Goal: Transaction & Acquisition: Subscribe to service/newsletter

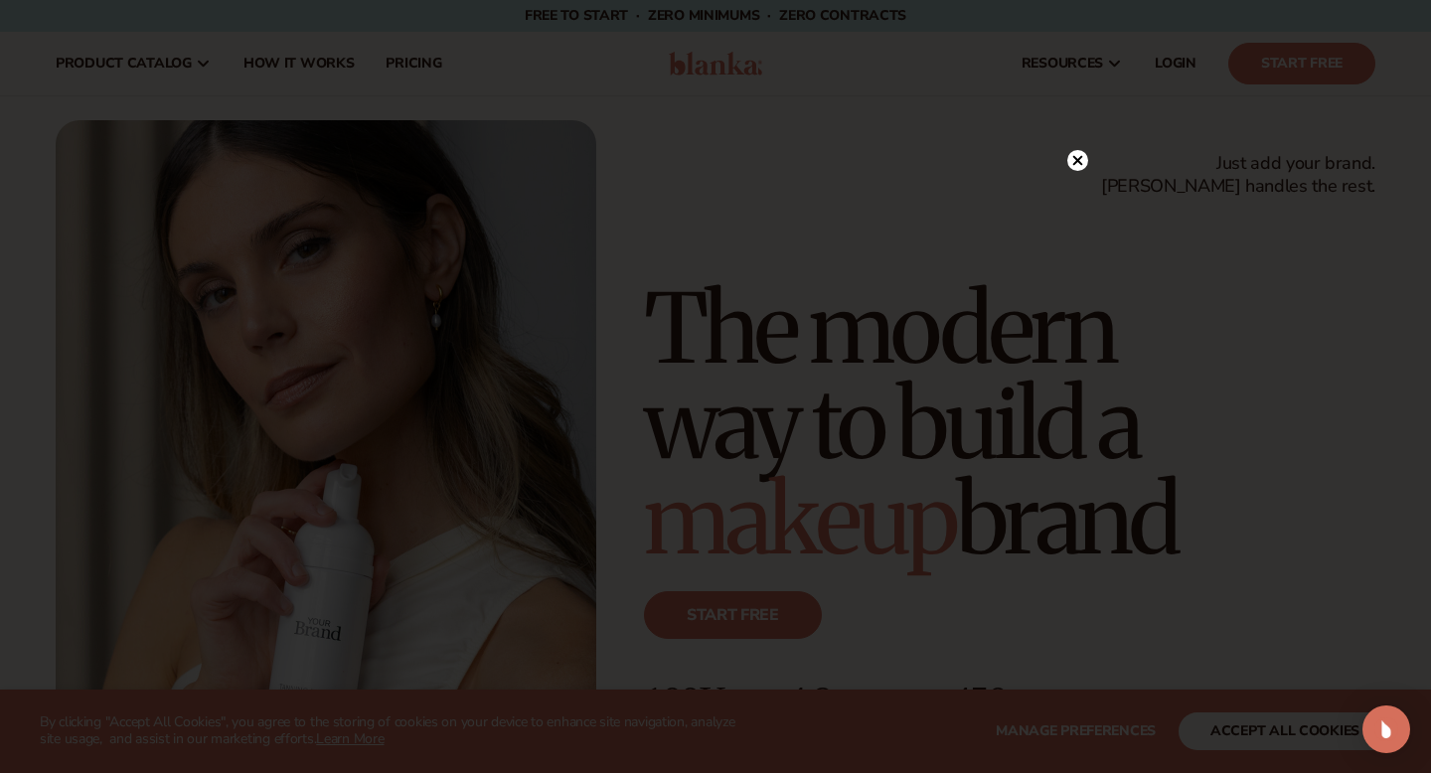
click at [1072, 157] on circle at bounding box center [1077, 160] width 21 height 21
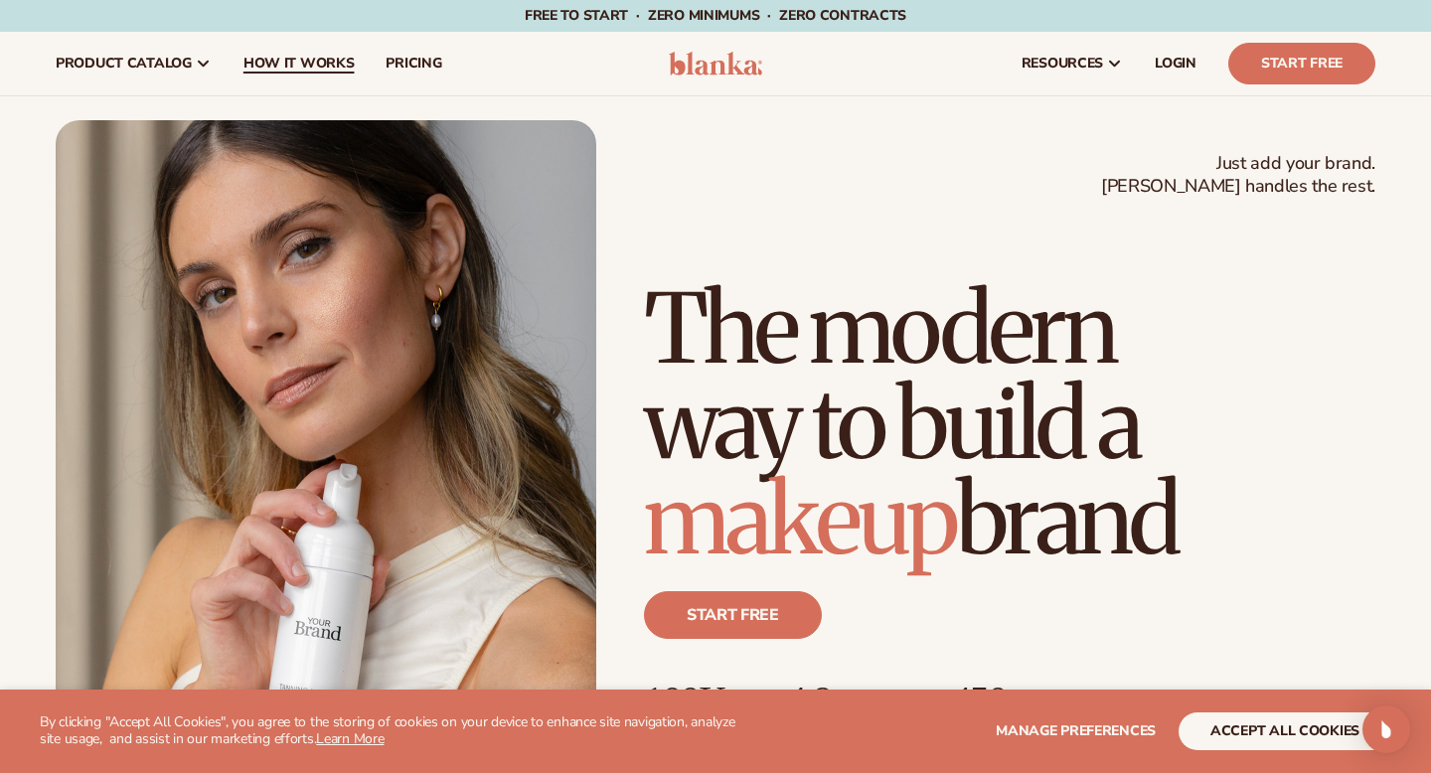
click at [304, 70] on span "How It Works" at bounding box center [298, 64] width 111 height 16
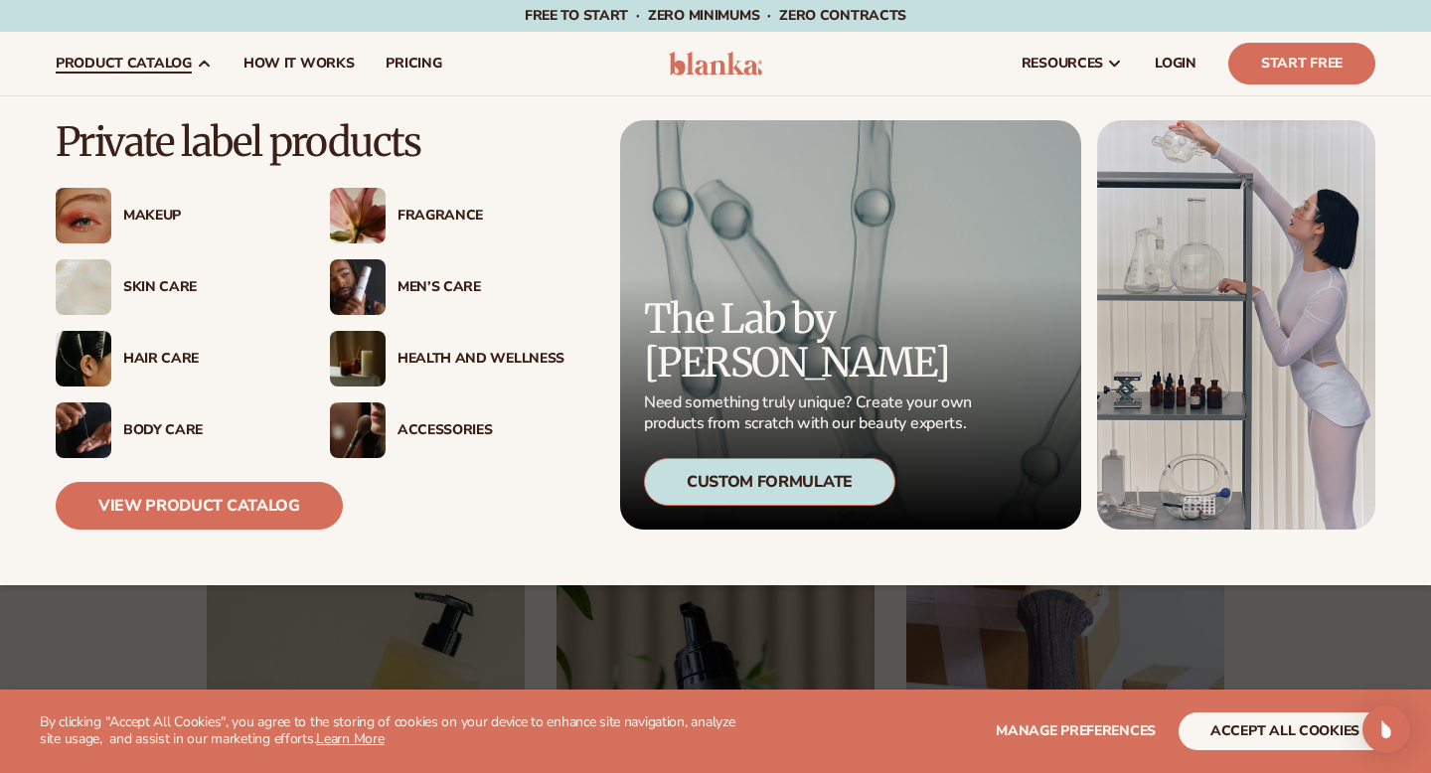
click at [146, 217] on div "Makeup" at bounding box center [206, 216] width 167 height 17
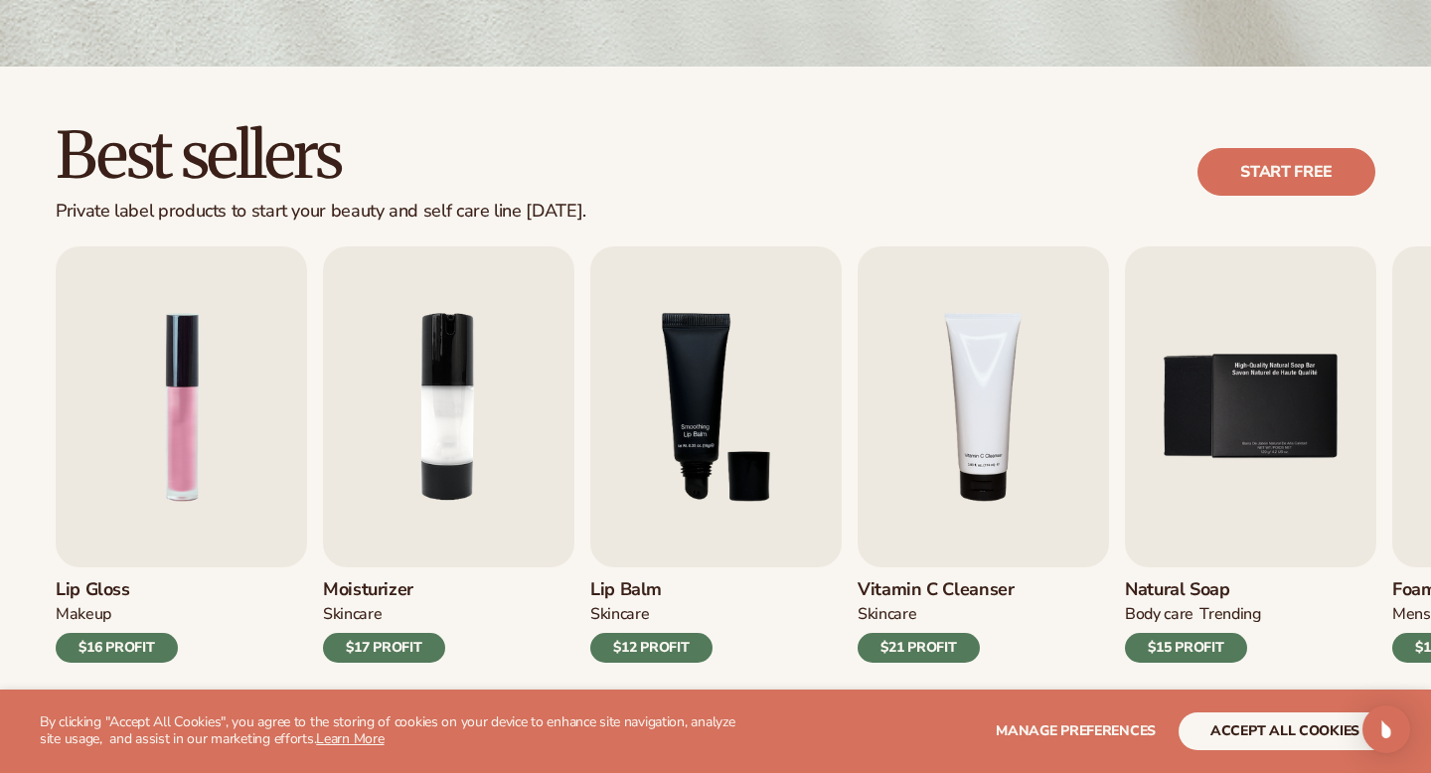
scroll to position [470, 0]
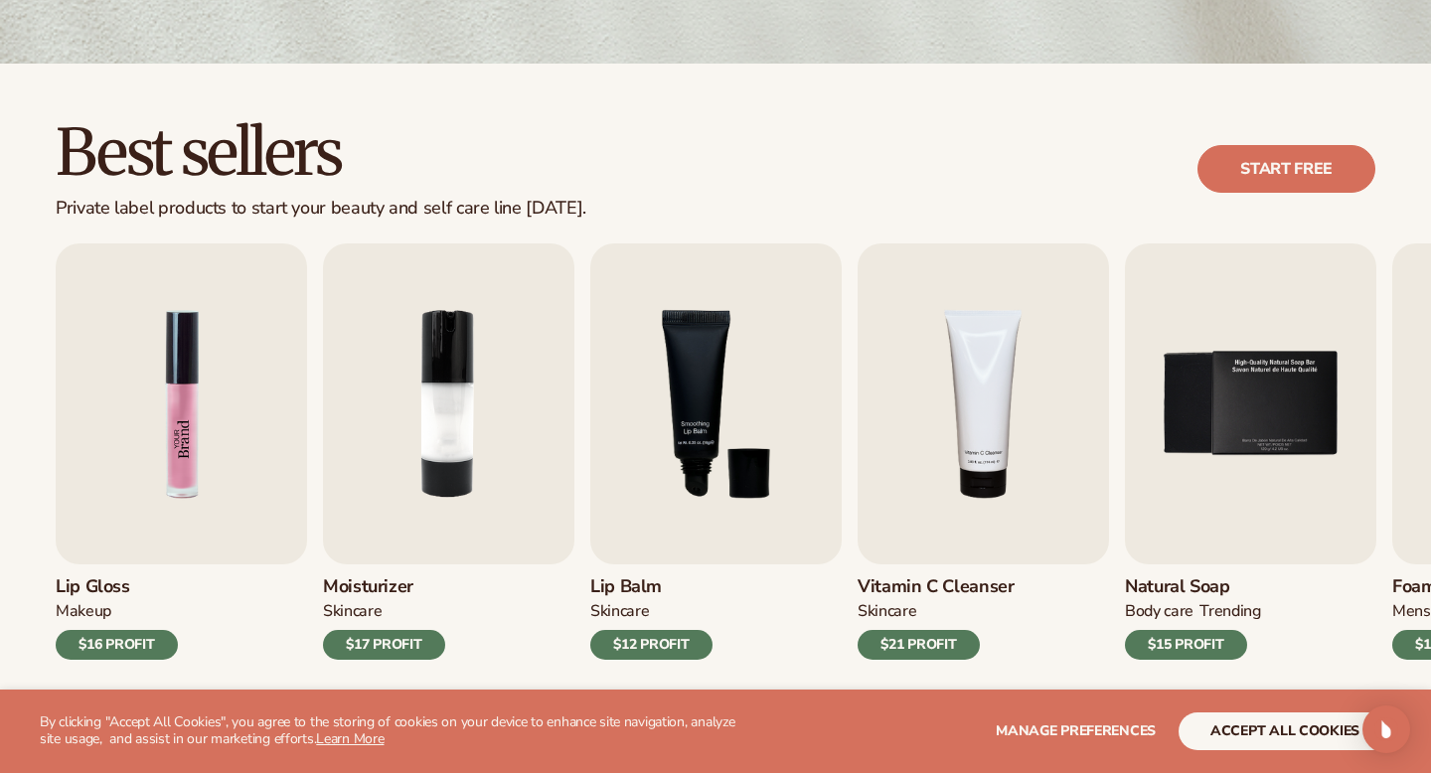
click at [197, 466] on img "1 / 9" at bounding box center [181, 403] width 251 height 321
click at [179, 446] on img "1 / 9" at bounding box center [181, 403] width 251 height 321
click at [123, 659] on div "$16 PROFIT" at bounding box center [117, 645] width 122 height 30
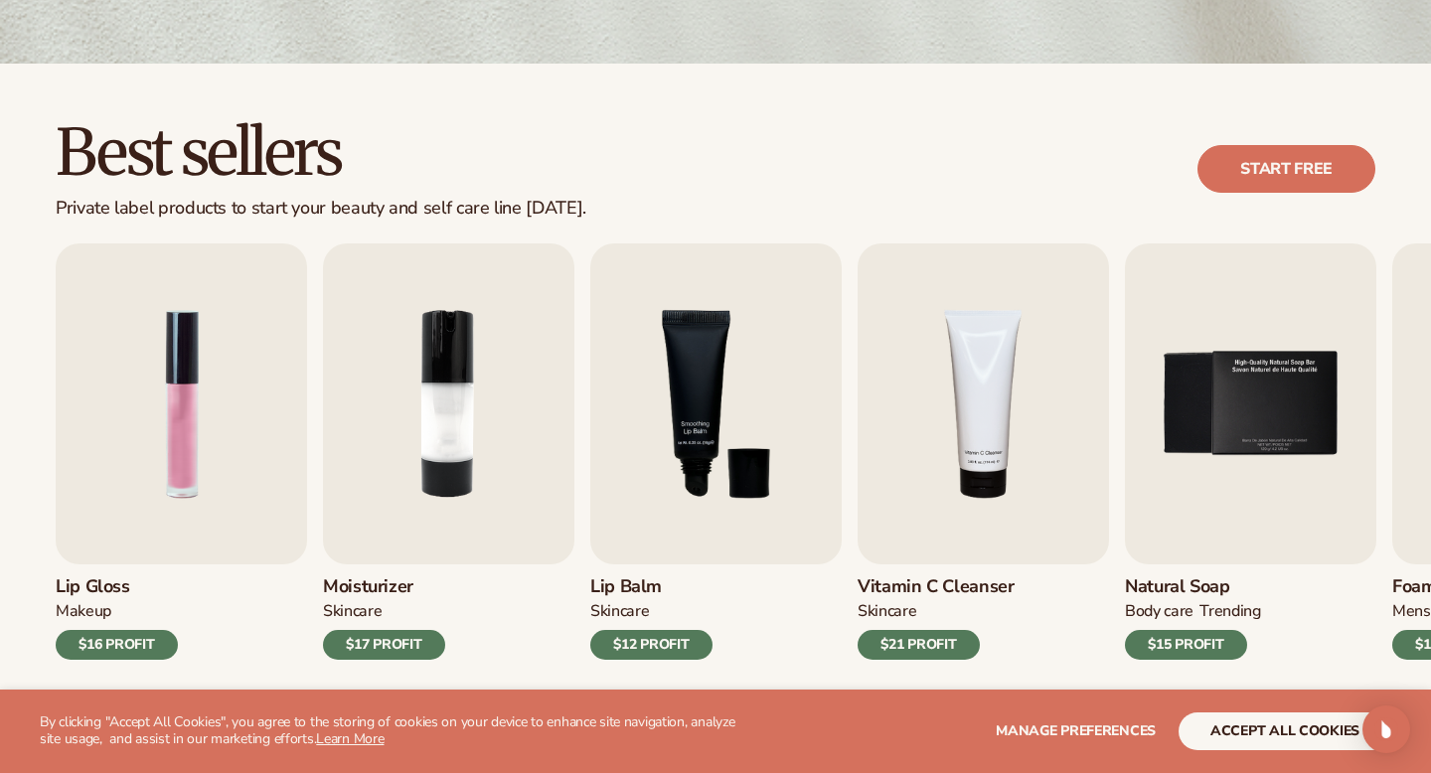
click at [123, 658] on div "$16 PROFIT" at bounding box center [117, 645] width 122 height 30
click at [1227, 727] on button "accept all cookies" at bounding box center [1285, 731] width 213 height 38
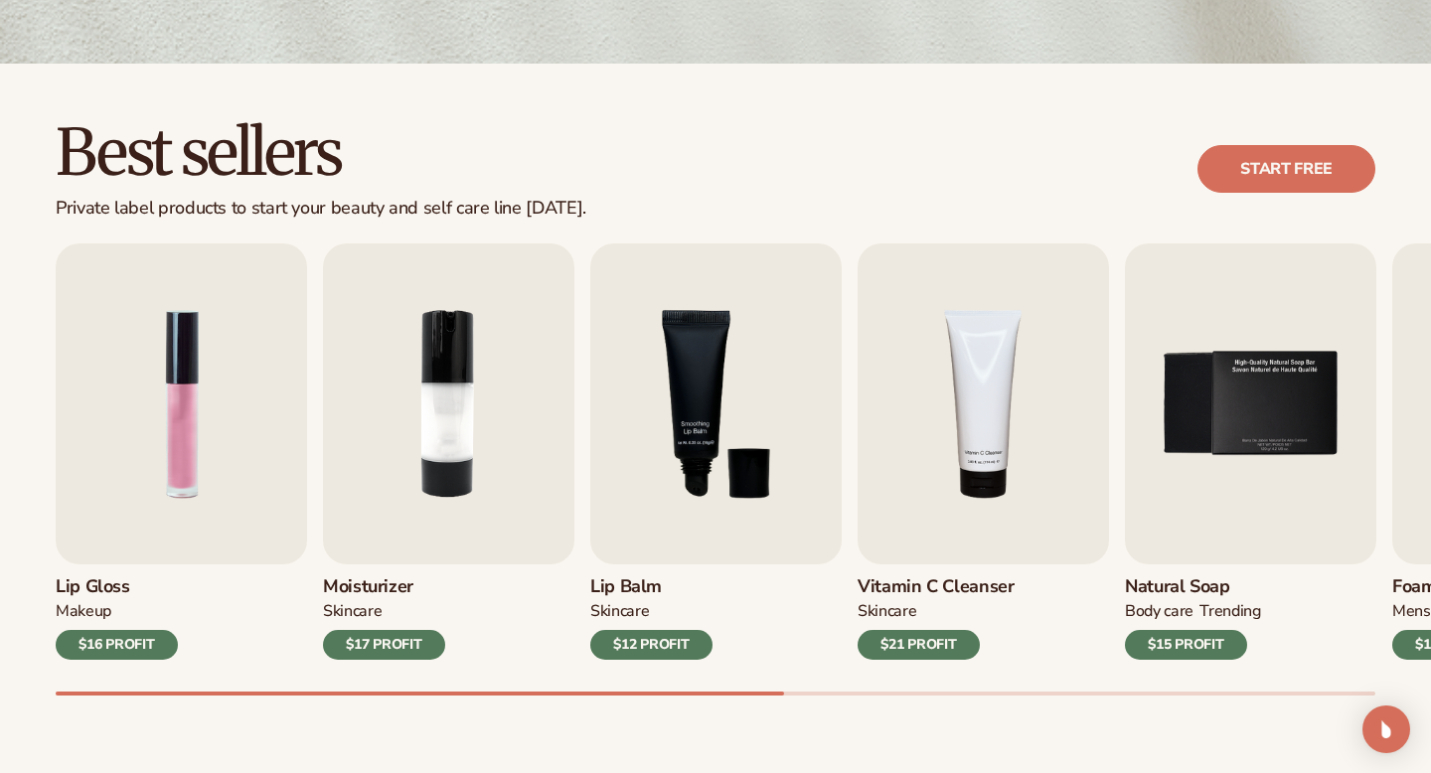
click at [100, 644] on div "$16 PROFIT" at bounding box center [117, 645] width 122 height 30
click at [157, 481] on img "1 / 9" at bounding box center [181, 403] width 251 height 321
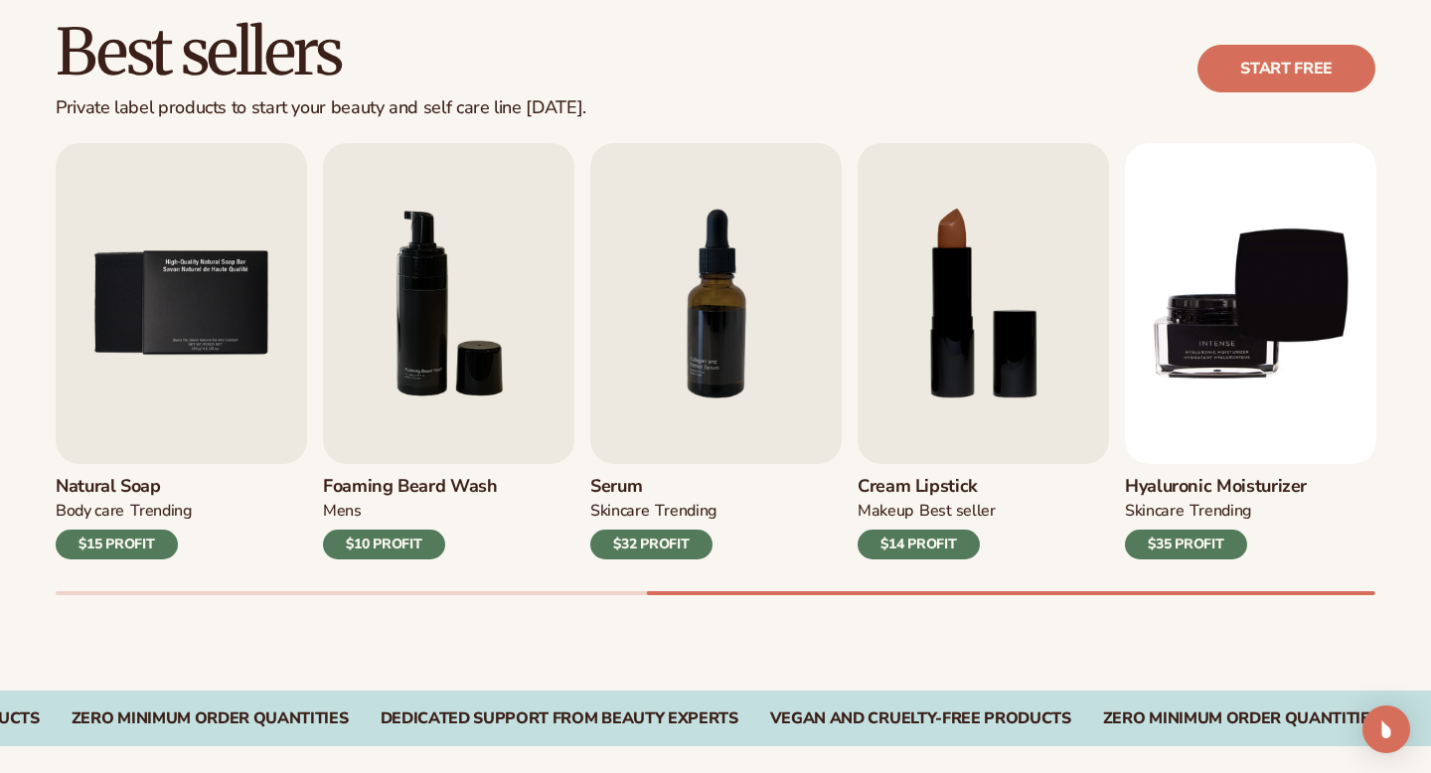
scroll to position [573, 0]
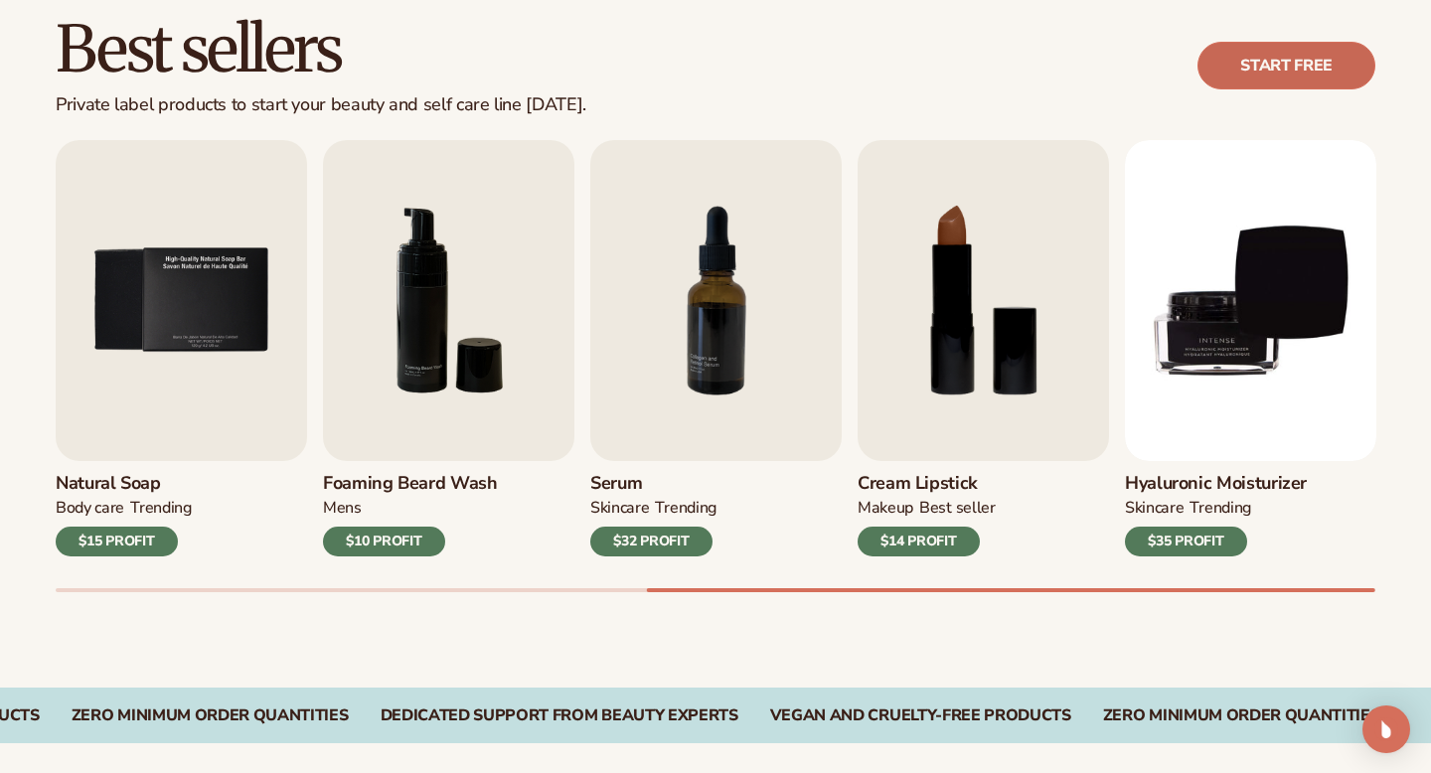
click at [1264, 78] on link "Start free" at bounding box center [1286, 66] width 178 height 48
